Goal: Transaction & Acquisition: Register for event/course

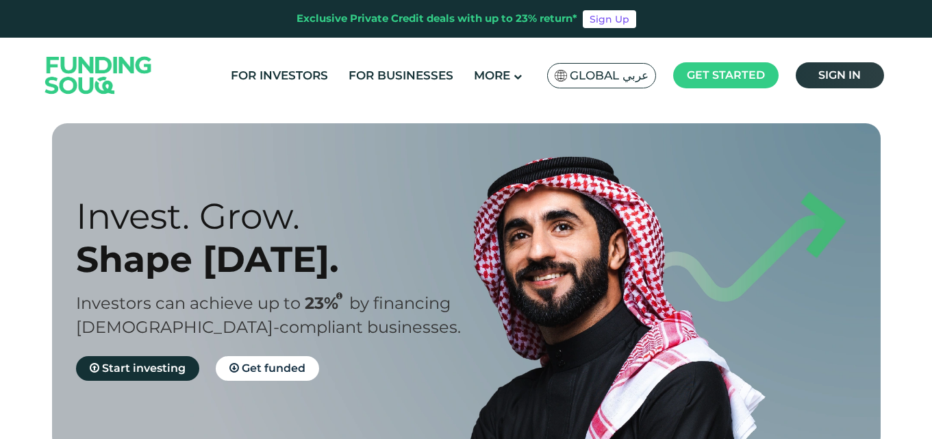
click at [832, 79] on span "Sign in" at bounding box center [839, 74] width 42 height 13
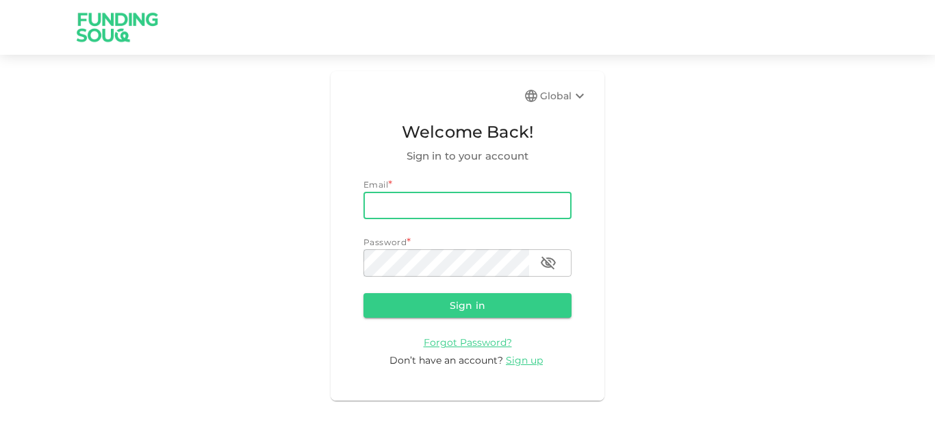
click at [418, 209] on input "email" at bounding box center [467, 205] width 208 height 27
type input "[EMAIL_ADDRESS][DOMAIN_NAME]"
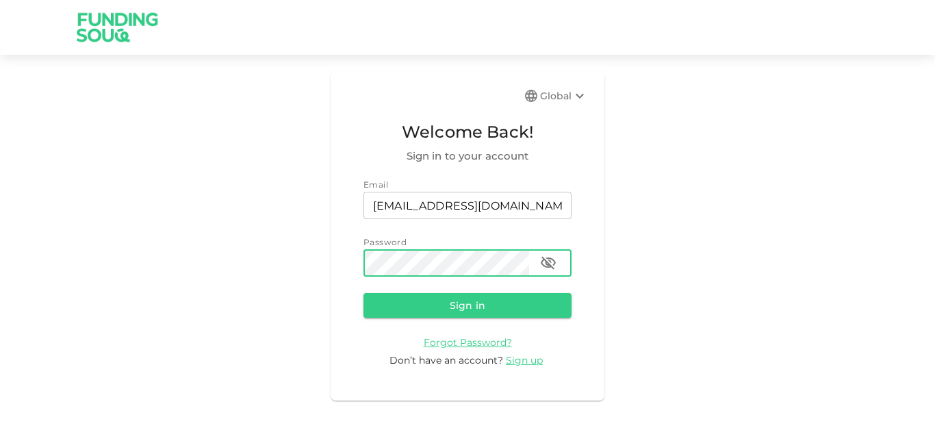
click at [433, 298] on button "Sign in" at bounding box center [467, 305] width 208 height 25
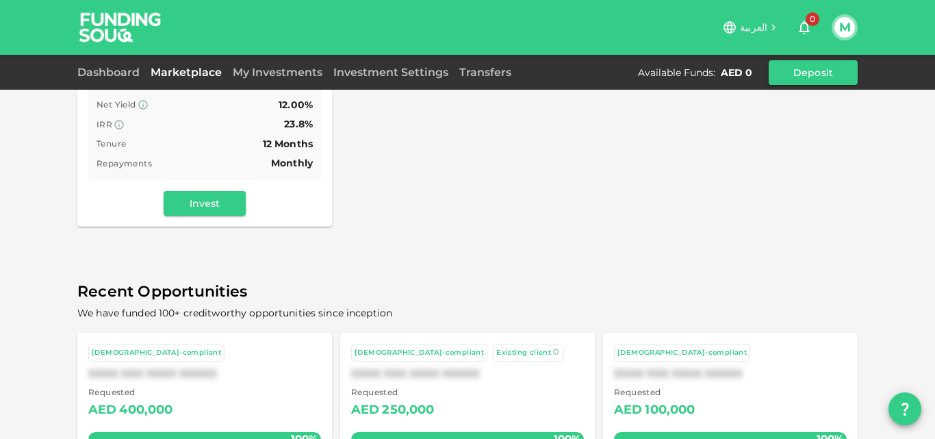
scroll to position [342, 0]
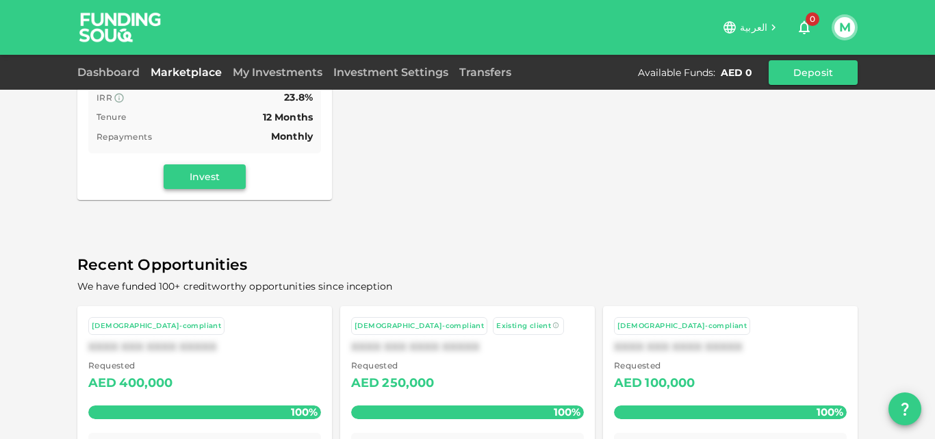
click at [217, 166] on button "Invest" at bounding box center [205, 176] width 82 height 25
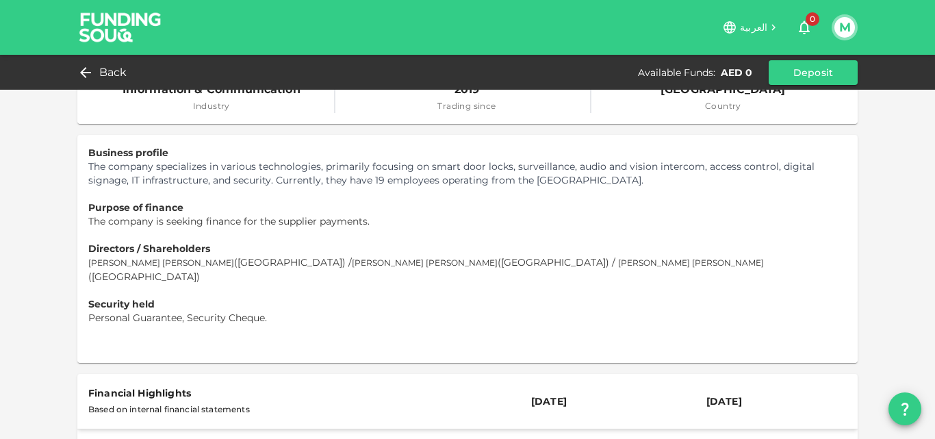
scroll to position [137, 0]
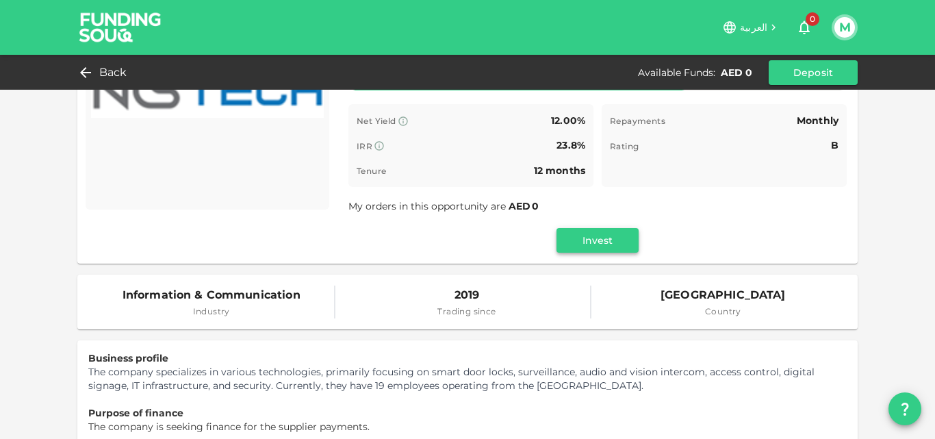
click at [600, 245] on button "Invest" at bounding box center [598, 240] width 82 height 25
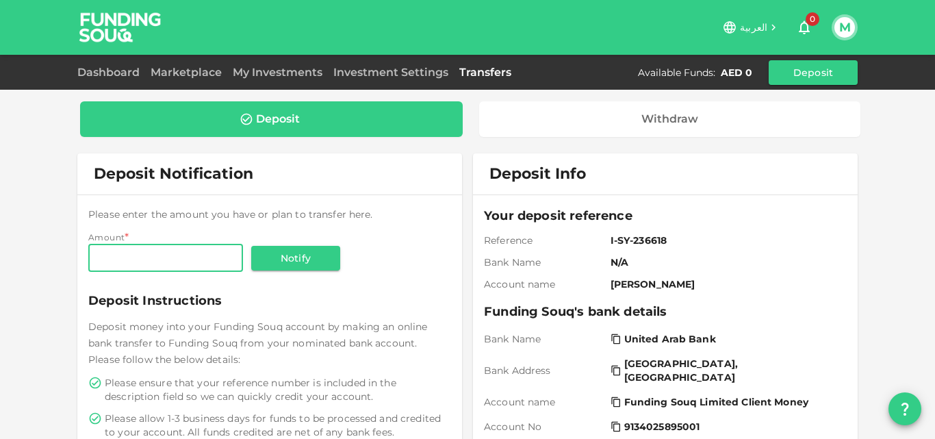
click at [94, 19] on img at bounding box center [120, 27] width 103 height 54
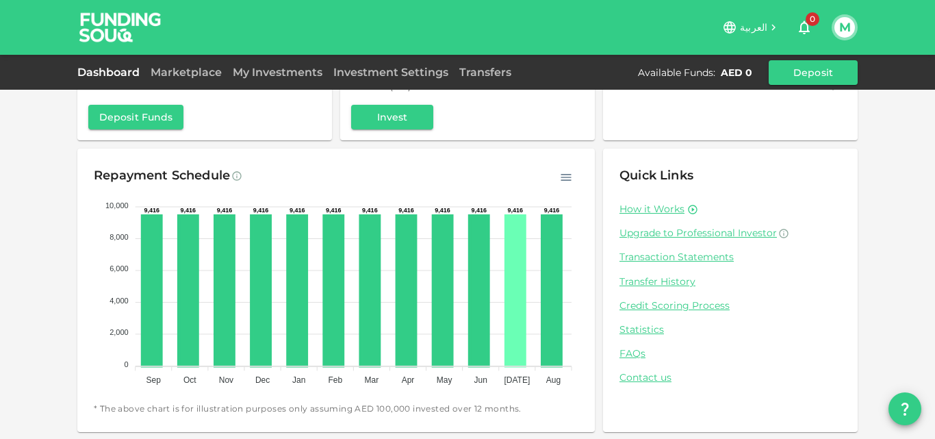
scroll to position [144, 0]
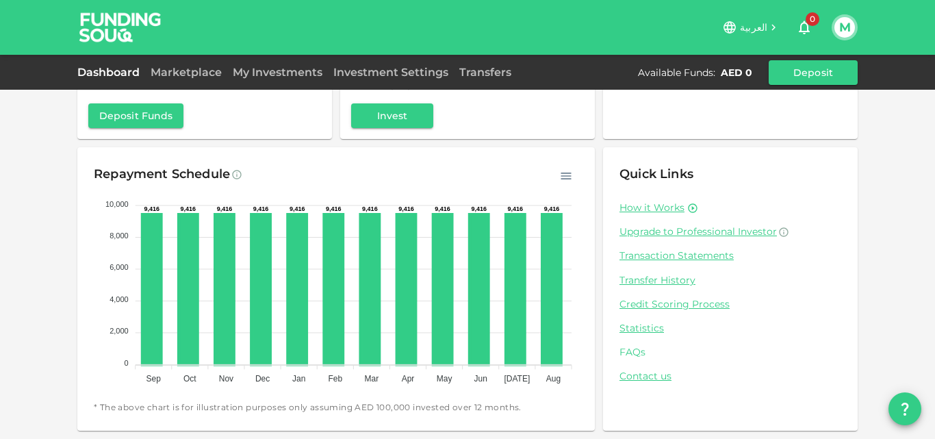
click at [625, 350] on link "FAQs" at bounding box center [731, 352] width 222 height 13
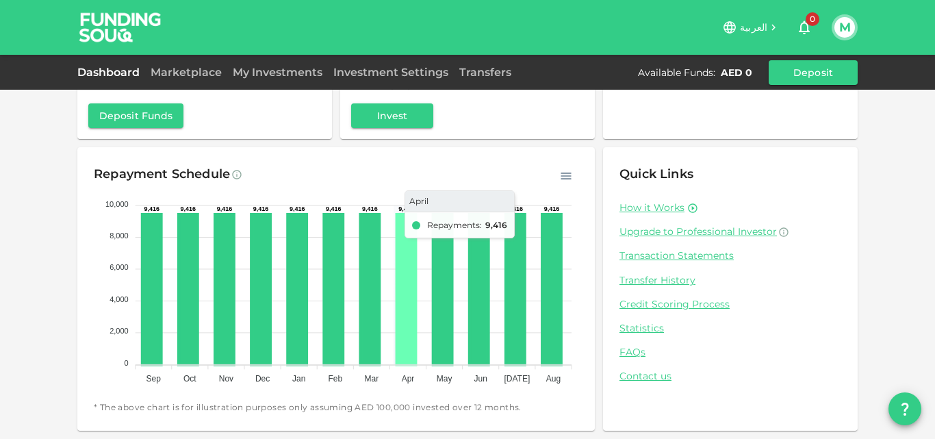
scroll to position [0, 0]
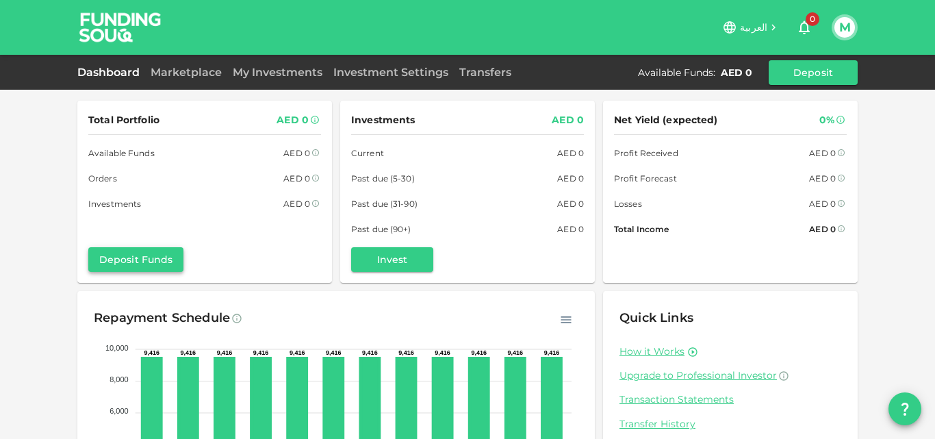
click at [164, 267] on button "Deposit Funds" at bounding box center [135, 259] width 95 height 25
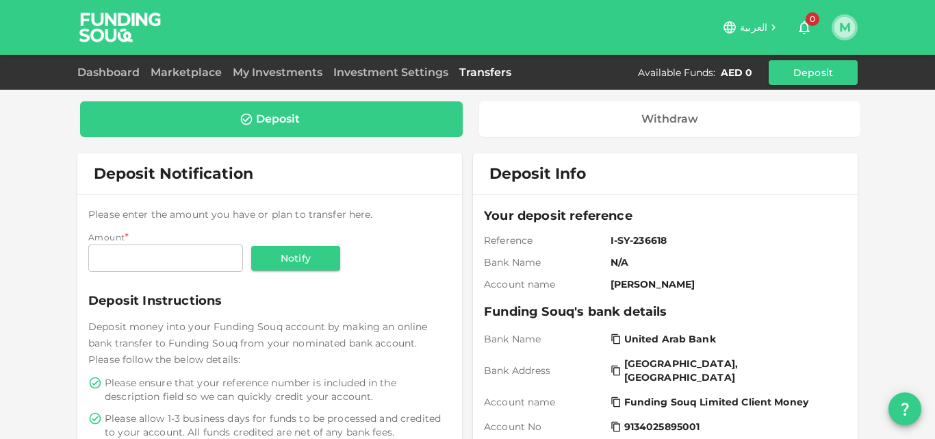
click at [847, 25] on button "M" at bounding box center [844, 27] width 21 height 21
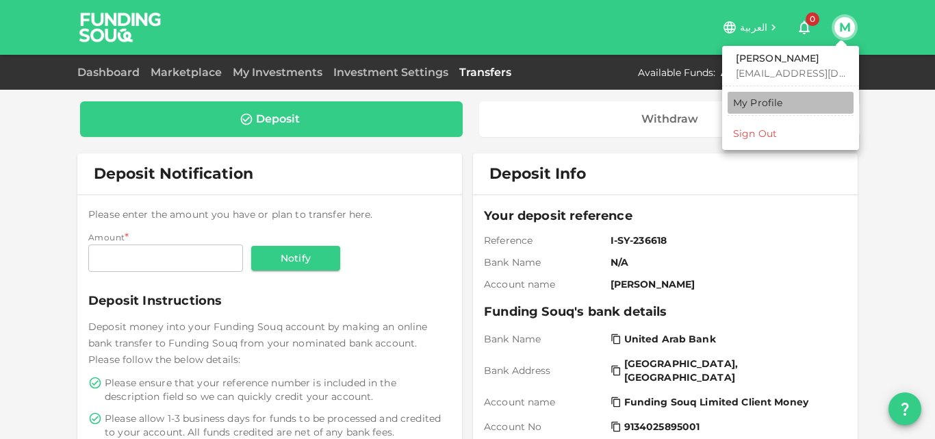
click at [770, 105] on div "My Profile" at bounding box center [758, 103] width 50 height 14
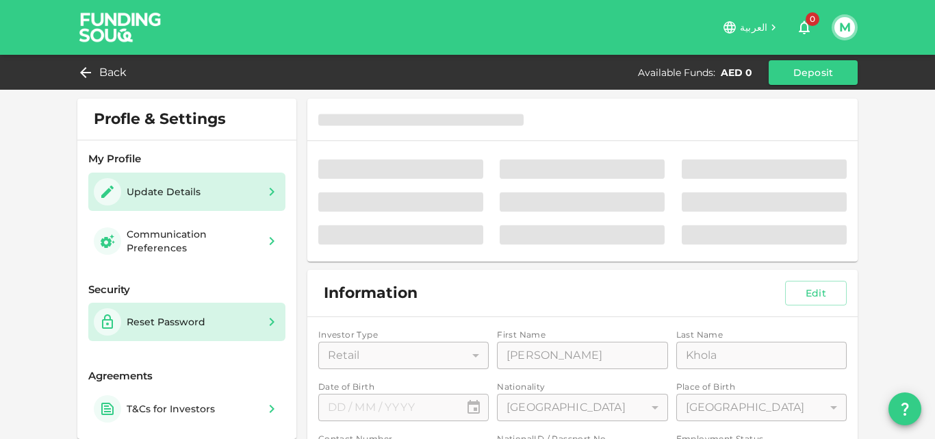
type input "⁦⁨01⁩ / ⁨01⁩ / ⁨1984⁩⁩"
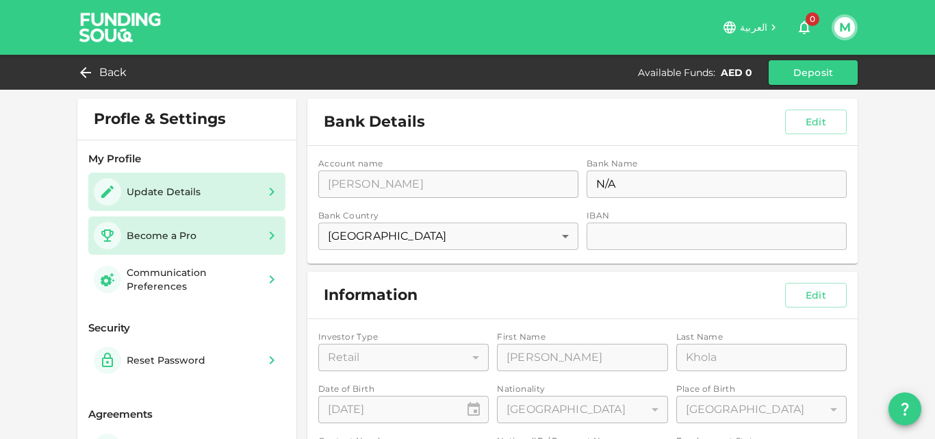
click at [233, 233] on div "Become a Pro" at bounding box center [187, 235] width 186 height 27
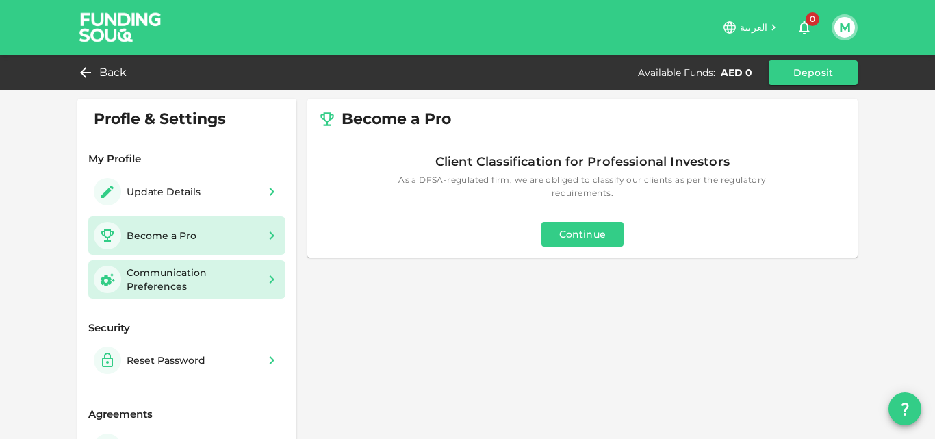
click at [212, 270] on div "Communication Preferences" at bounding box center [192, 279] width 131 height 27
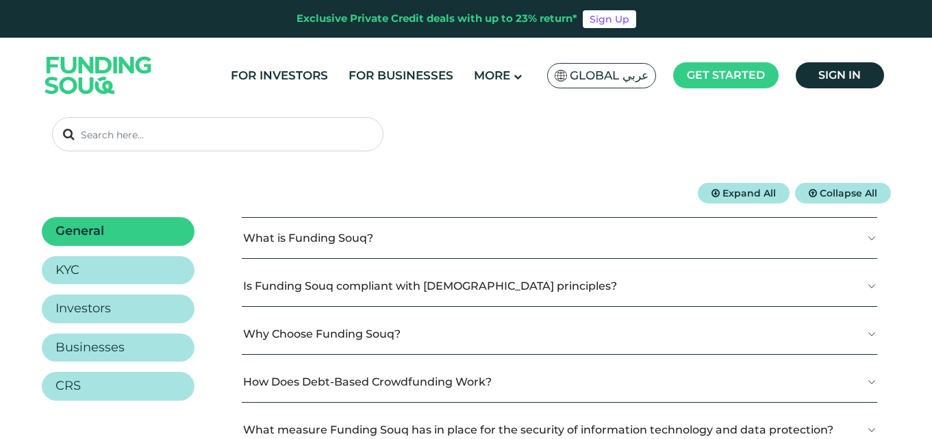
scroll to position [137, 0]
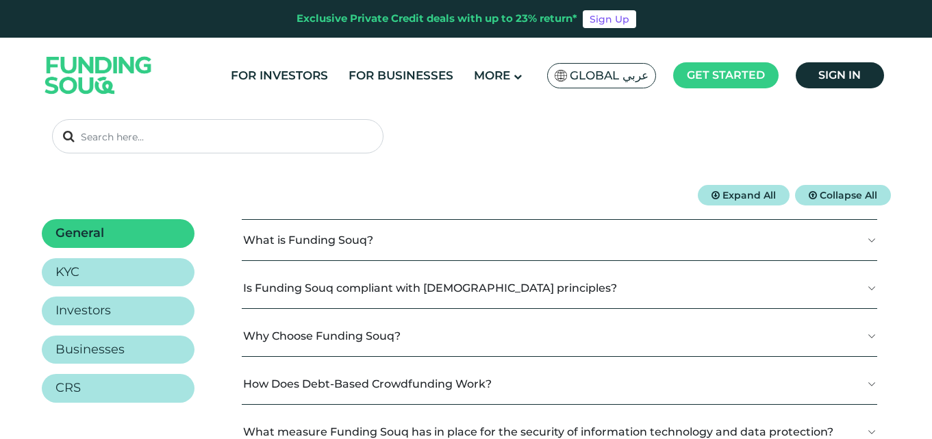
click at [871, 238] on button "What is Funding Souq?" at bounding box center [559, 240] width 635 height 40
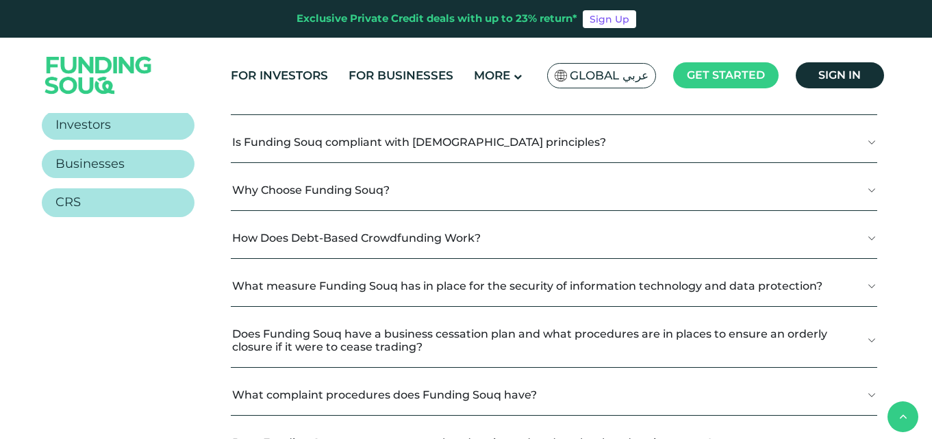
scroll to position [205, 0]
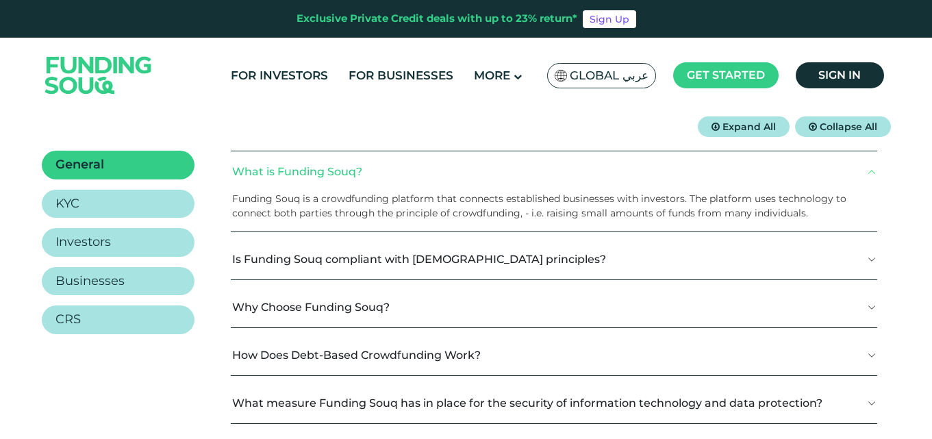
click at [873, 260] on button "Is Funding Souq compliant with [DEMOGRAPHIC_DATA] principles?" at bounding box center [554, 259] width 646 height 40
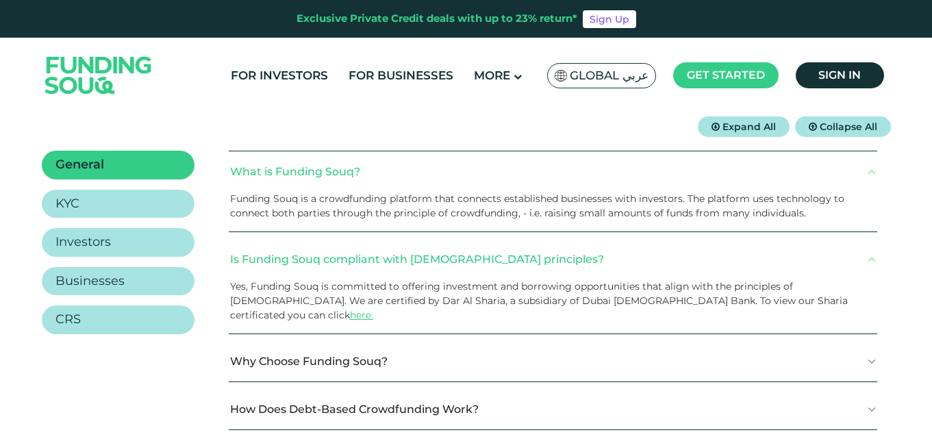
click at [869, 347] on button "Why Choose Funding Souq?" at bounding box center [553, 361] width 648 height 40
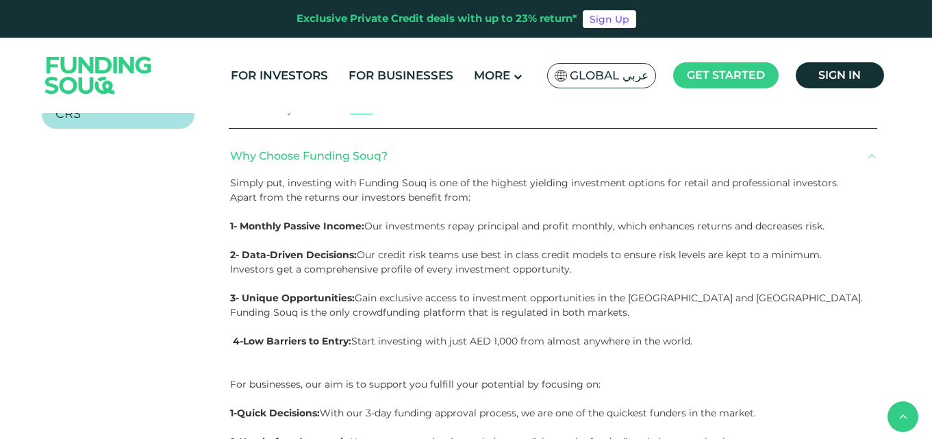
scroll to position [685, 0]
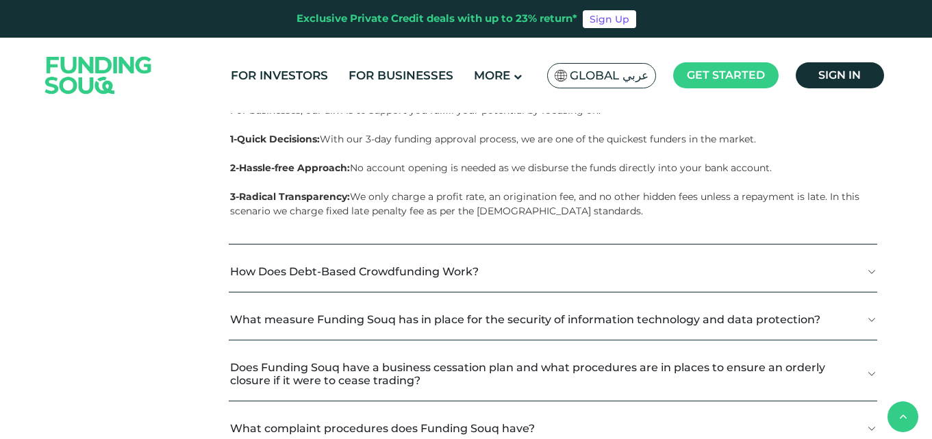
click at [864, 255] on button "How Does Debt-Based Crowdfunding Work?" at bounding box center [553, 271] width 648 height 40
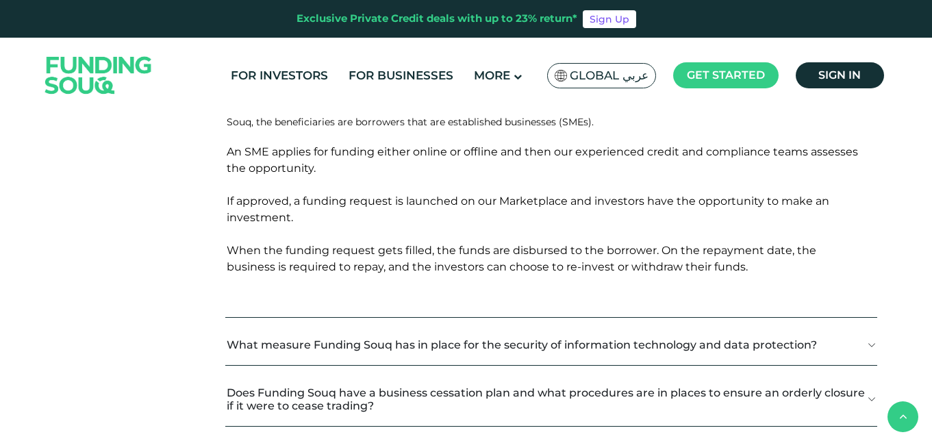
scroll to position [1027, 0]
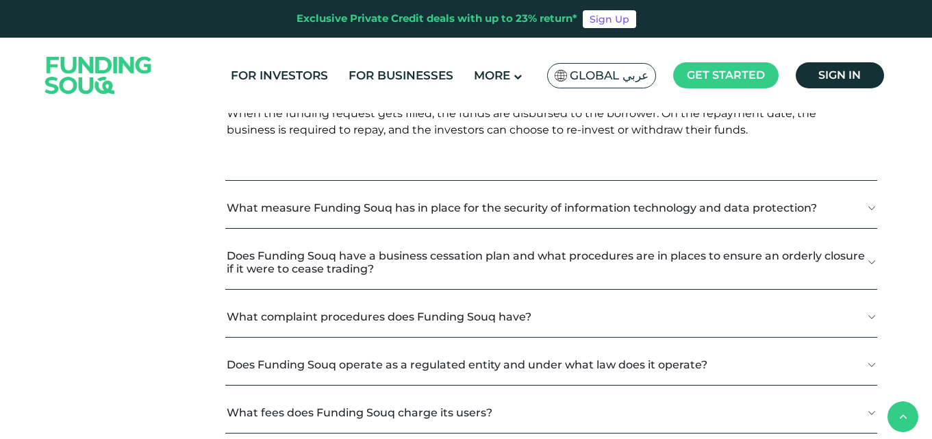
click at [720, 240] on button "Does Funding Souq have a business cessation plan and what procedures are in pla…" at bounding box center [551, 261] width 652 height 53
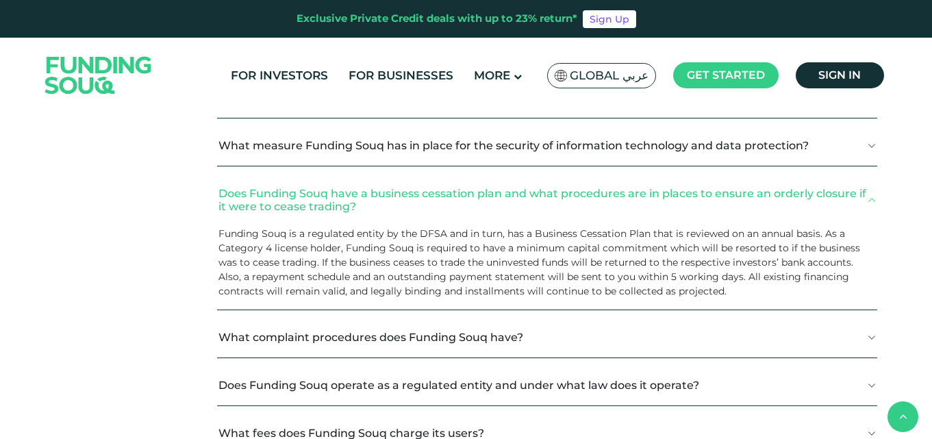
scroll to position [1164, 0]
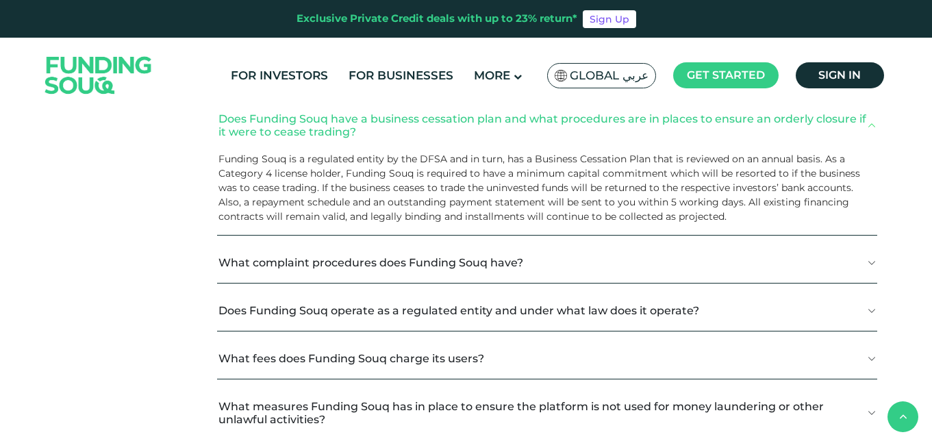
click at [717, 242] on button "What complaint procedures does Funding Souq have?" at bounding box center [546, 262] width 659 height 40
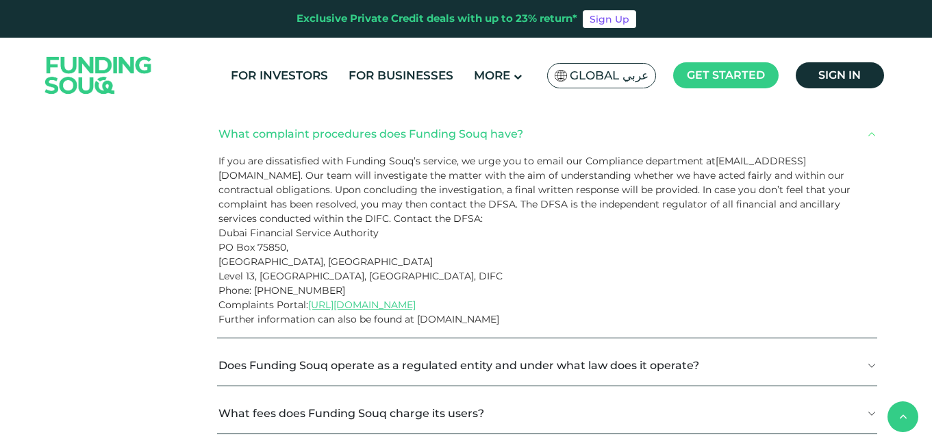
scroll to position [1369, 0]
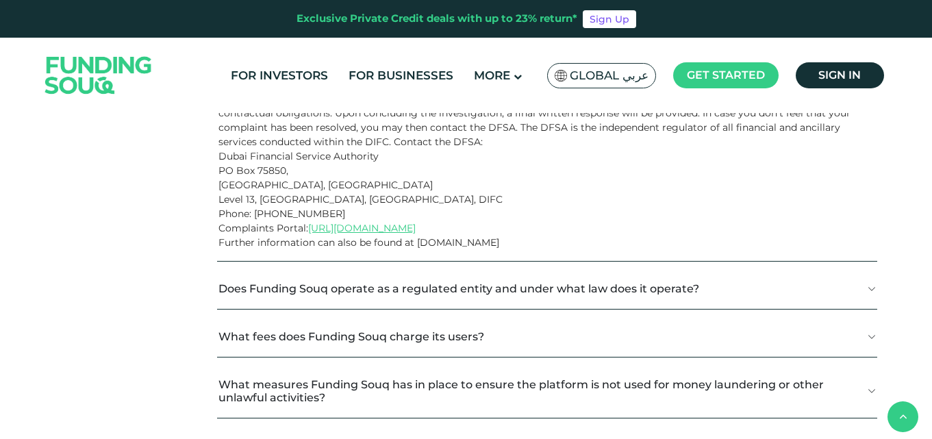
click at [715, 268] on button "Does Funding Souq operate as a regulated entity and under what law does it oper…" at bounding box center [546, 288] width 659 height 40
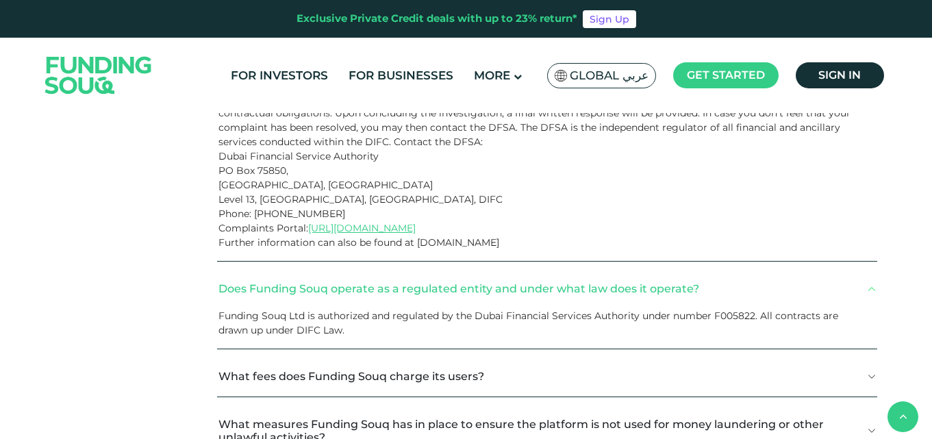
scroll to position [1574, 0]
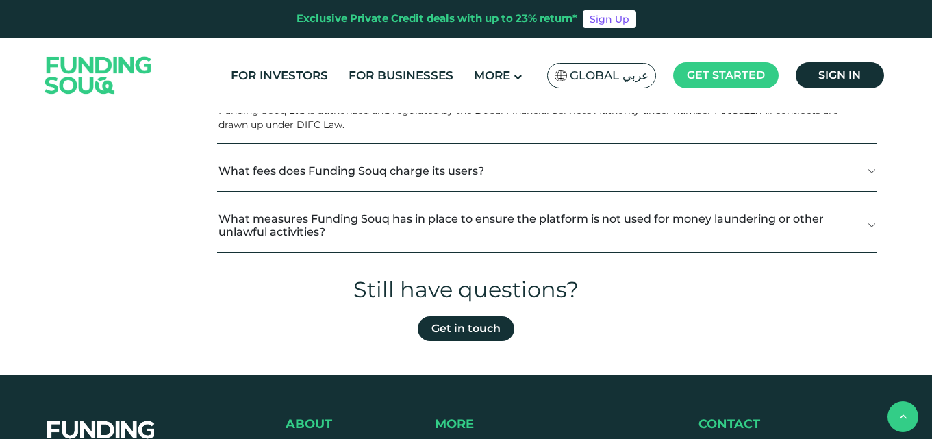
click at [719, 153] on button "What fees does Funding Souq charge its users?" at bounding box center [546, 171] width 659 height 40
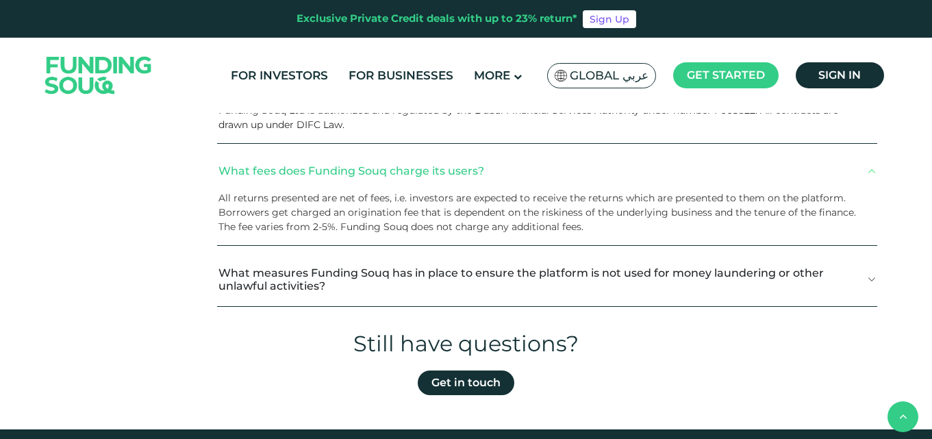
click at [403, 265] on button "What measures Funding Souq has in place to ensure the platform is not used for …" at bounding box center [546, 279] width 659 height 53
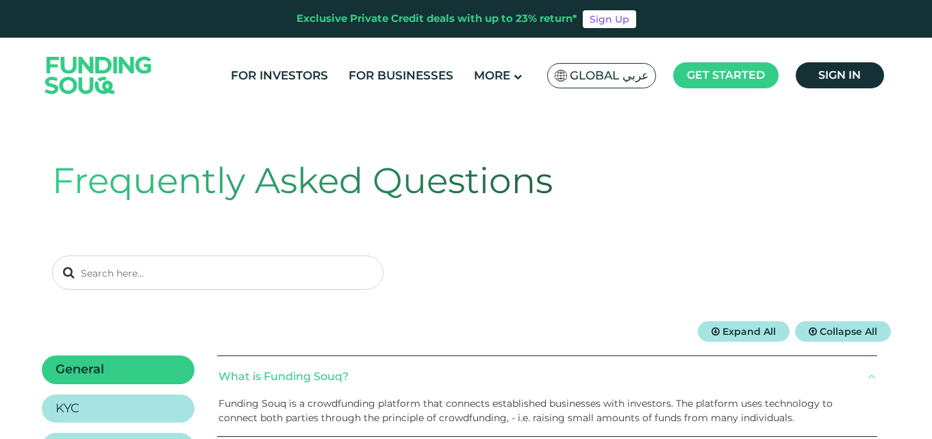
scroll to position [0, 0]
click at [600, 21] on link "Sign Up" at bounding box center [609, 19] width 53 height 18
